Goal: Find specific page/section: Find specific page/section

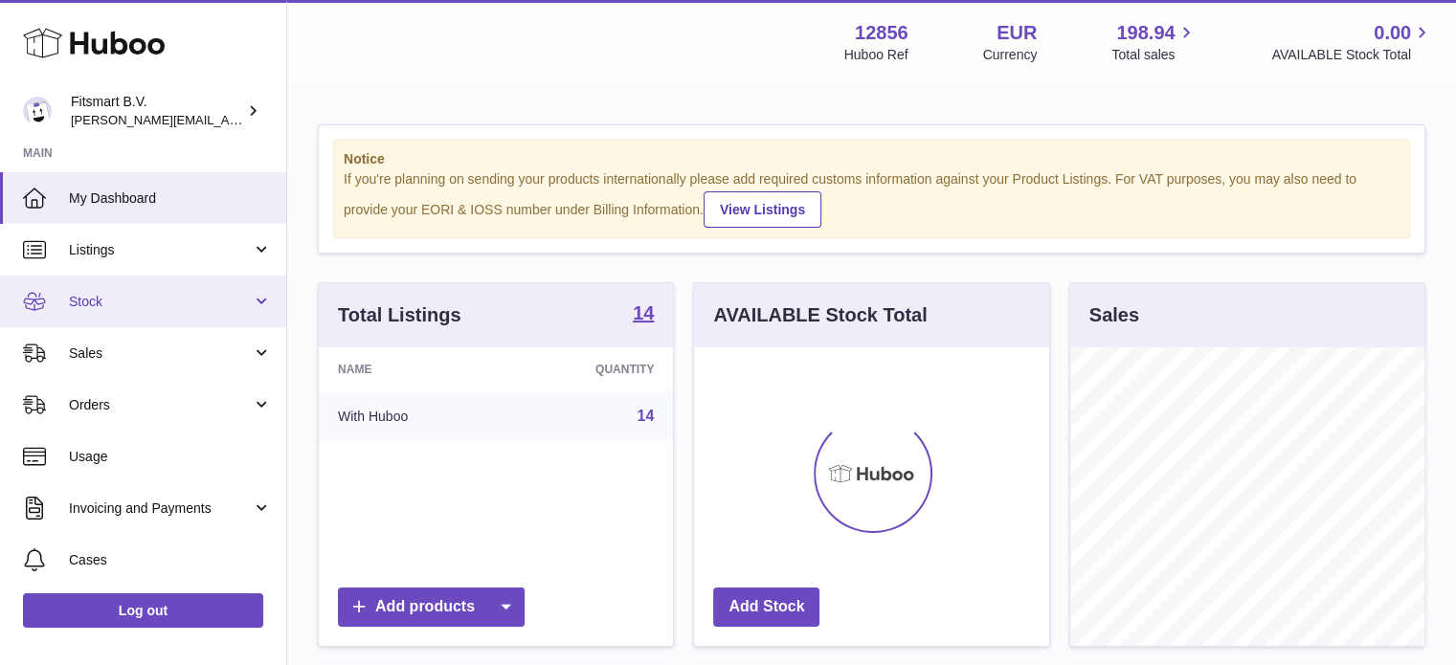
scroll to position [299, 355]
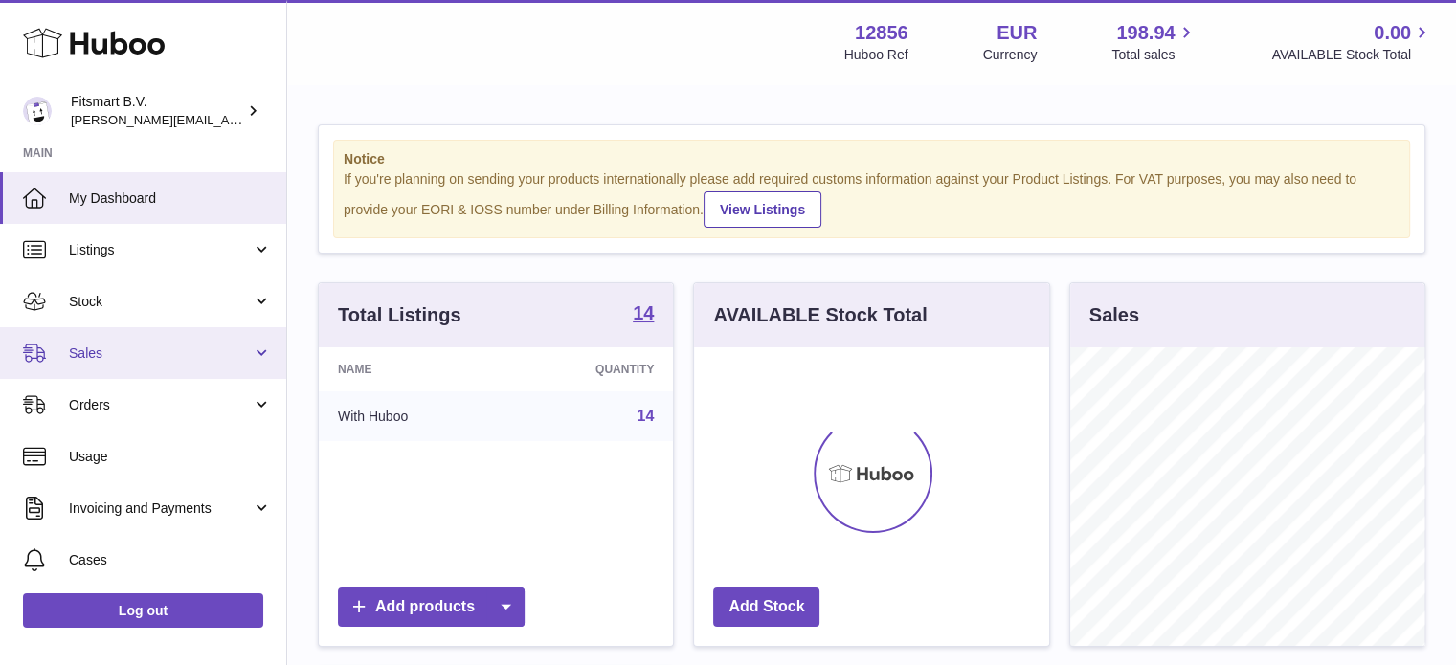
click at [153, 358] on span "Sales" at bounding box center [160, 354] width 183 height 18
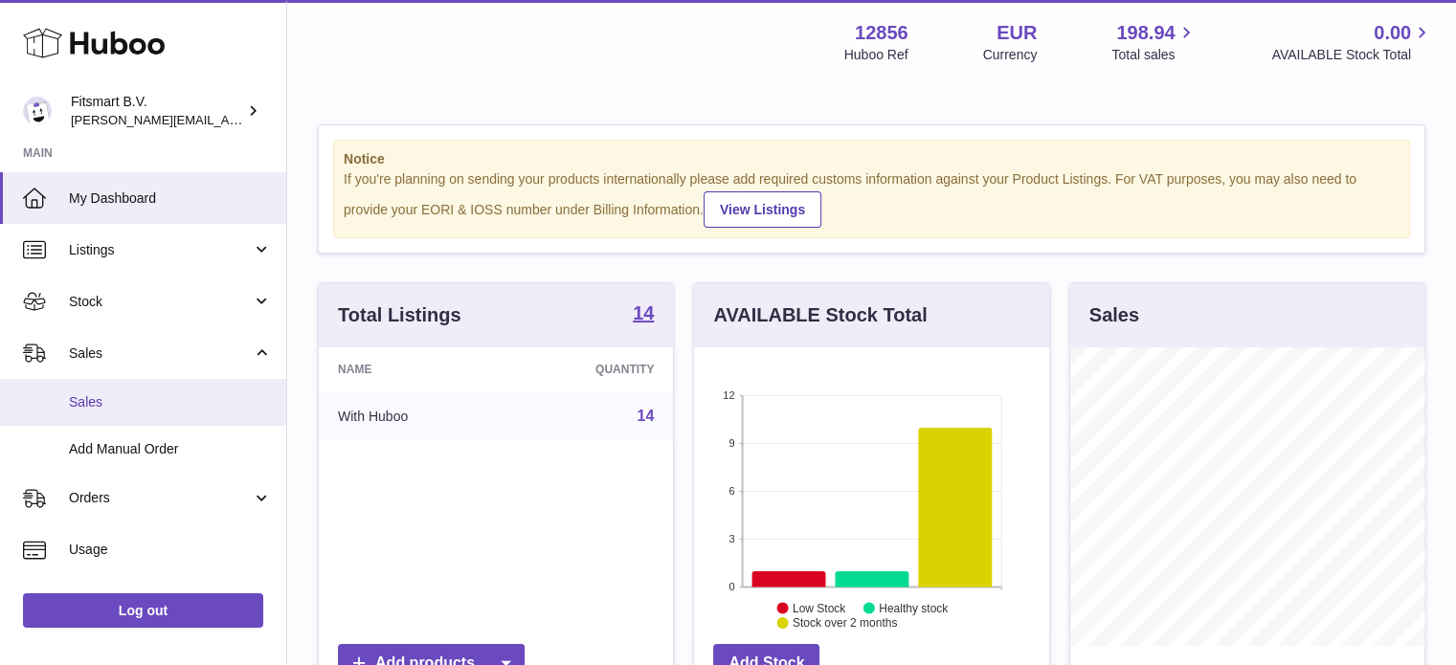
click at [179, 415] on link "Sales" at bounding box center [143, 402] width 286 height 47
